Goal: Task Accomplishment & Management: Use online tool/utility

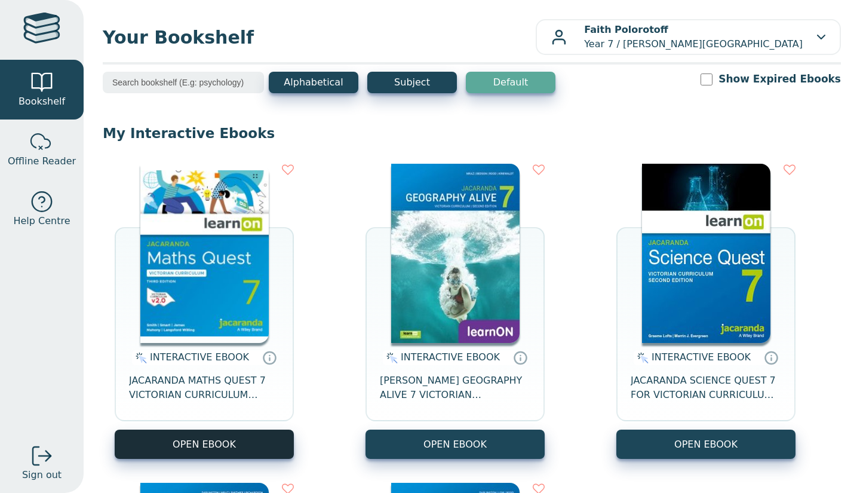
click at [284, 437] on button "OPEN EBOOK" at bounding box center [204, 443] width 179 height 29
